Goal: Task Accomplishment & Management: Use online tool/utility

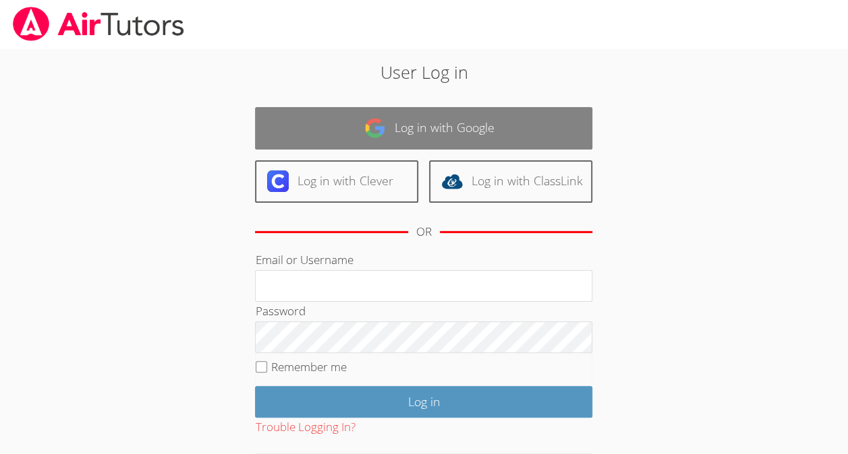
click at [367, 110] on link "Log in with Google" at bounding box center [423, 128] width 337 height 42
click at [370, 117] on img at bounding box center [375, 128] width 22 height 22
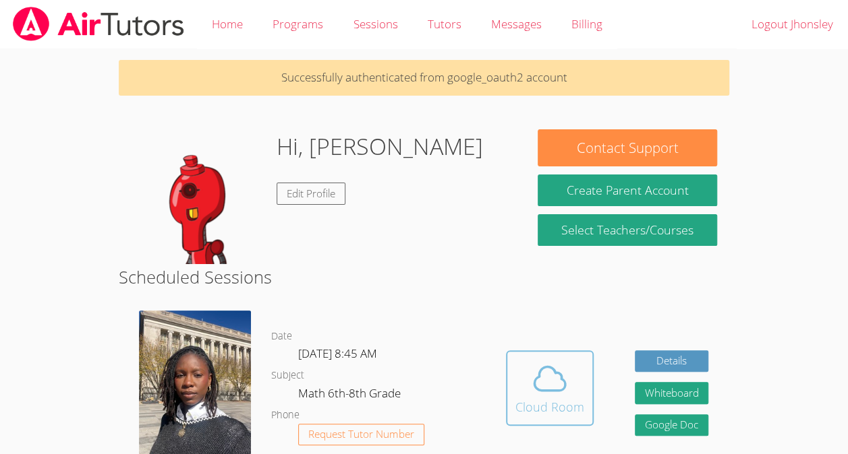
click at [511, 369] on button "Cloud Room" at bounding box center [550, 389] width 88 height 76
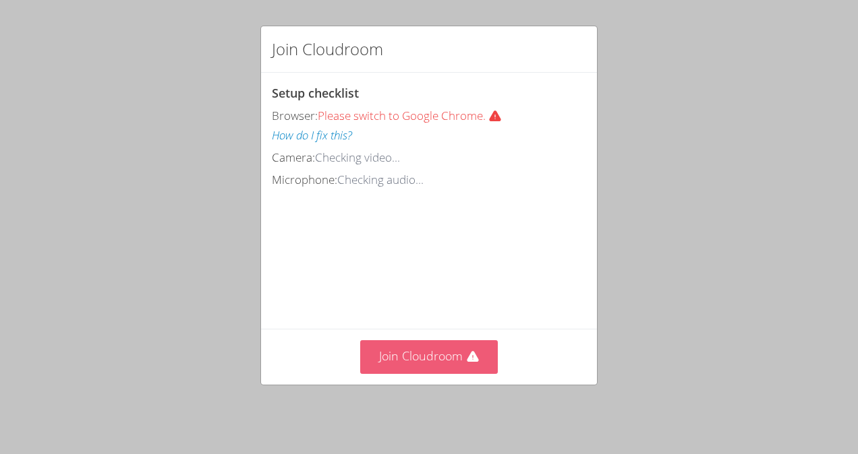
click at [410, 360] on button "Join Cloudroom" at bounding box center [429, 356] width 138 height 33
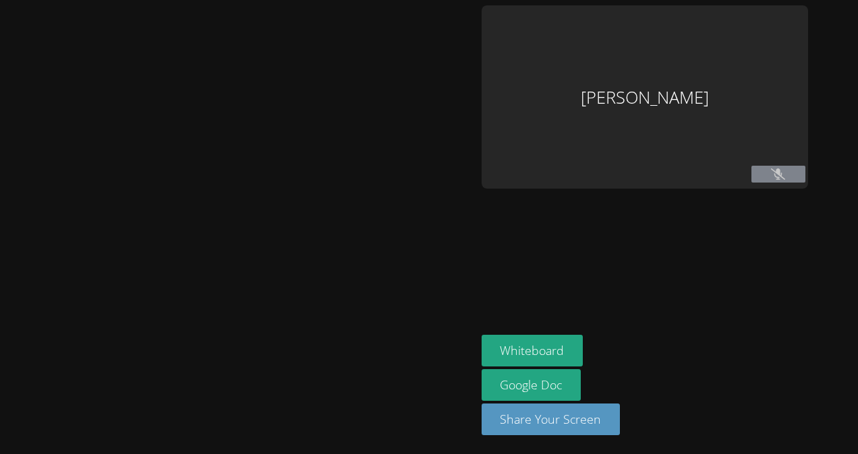
click at [398, 344] on div at bounding box center [237, 227] width 465 height 444
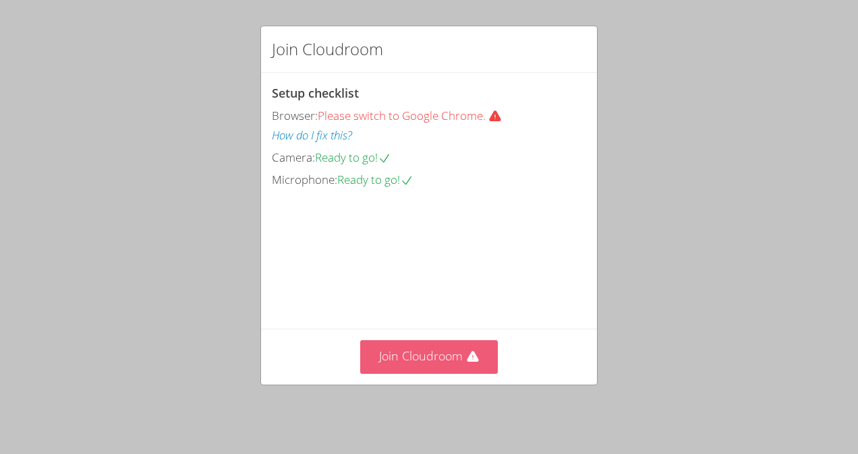
click at [409, 367] on button "Join Cloudroom" at bounding box center [429, 356] width 138 height 33
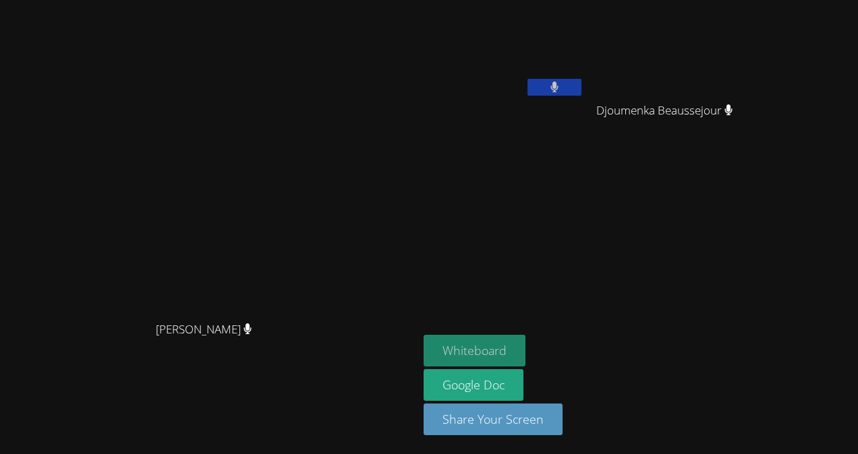
drag, startPoint x: 525, startPoint y: 312, endPoint x: 485, endPoint y: 344, distance: 50.9
click at [485, 344] on aside "Jhonsley Jean Djoumenka Beaussejour Djoumenka Beaussejour Whiteboard Google Doc…" at bounding box center [586, 227] width 337 height 454
click at [485, 347] on button "Whiteboard" at bounding box center [474, 351] width 102 height 32
